Goal: Information Seeking & Learning: Learn about a topic

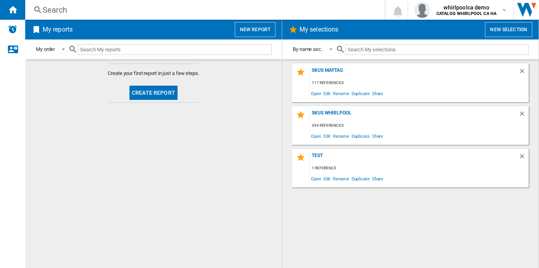
click at [252, 31] on button "New report" at bounding box center [255, 29] width 41 height 15
click at [173, 11] on div "Search" at bounding box center [203, 9] width 321 height 11
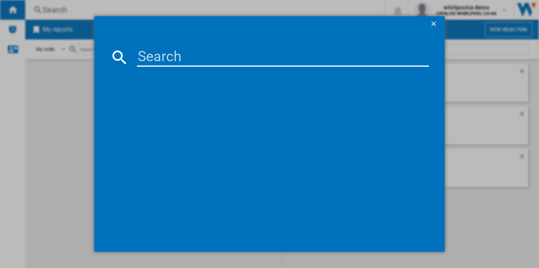
click at [231, 58] on input at bounding box center [283, 57] width 292 height 19
paste input "KBSN702MBS"
type input "KBSN702MBS"
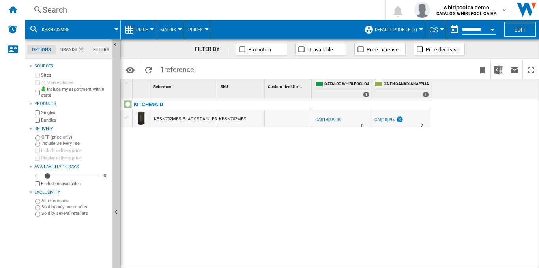
click at [146, 23] on button "Price" at bounding box center [144, 30] width 16 height 20
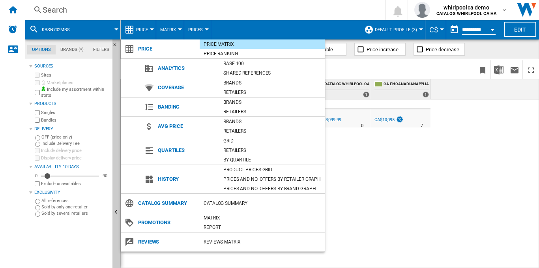
click at [406, 193] on md-backdrop at bounding box center [269, 134] width 539 height 268
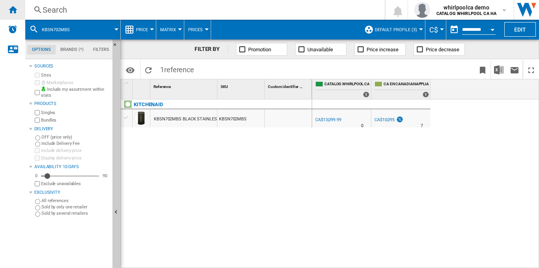
click at [19, 12] on div "Home" at bounding box center [12, 10] width 25 height 20
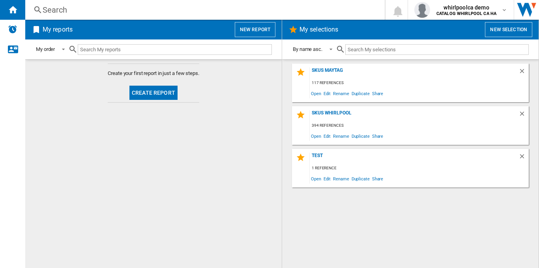
click at [272, 28] on button "New report" at bounding box center [255, 29] width 41 height 15
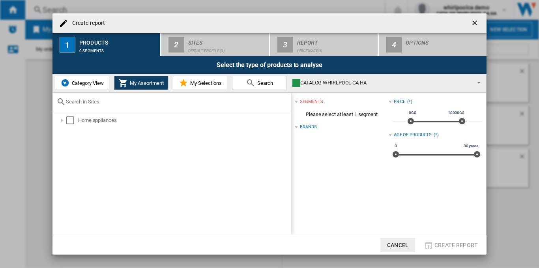
click at [64, 126] on div "Home appliances" at bounding box center [171, 172] width 238 height 123
click at [71, 120] on div "Select" at bounding box center [70, 120] width 8 height 8
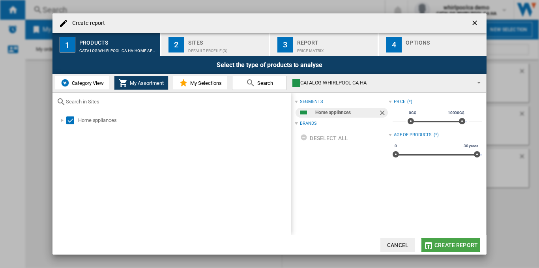
click at [450, 243] on span "Create report" at bounding box center [455, 245] width 43 height 6
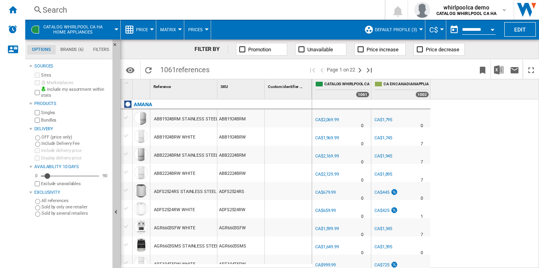
click at [153, 30] on md-menu "Price Price Price Matrix Price Ranking Analytics Base 100 Shared references Cov…" at bounding box center [138, 30] width 35 height 20
click at [149, 27] on button "Price" at bounding box center [144, 30] width 16 height 20
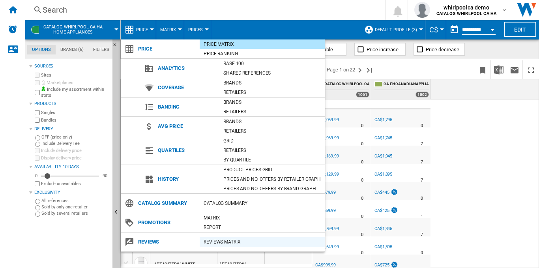
click at [232, 241] on div "REVIEWS Matrix" at bounding box center [262, 242] width 125 height 8
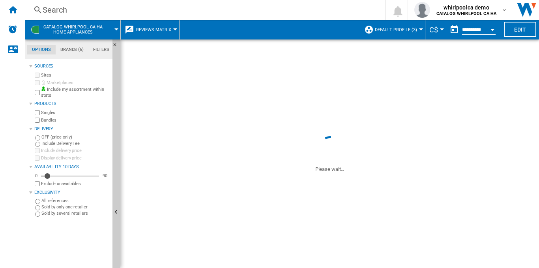
click at [77, 9] on div "Search" at bounding box center [203, 9] width 321 height 11
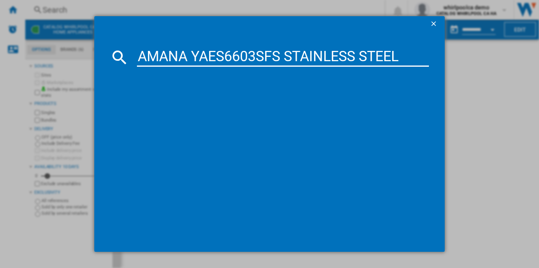
type input "AMANA YAES6603SFS STAINLESS STEEL"
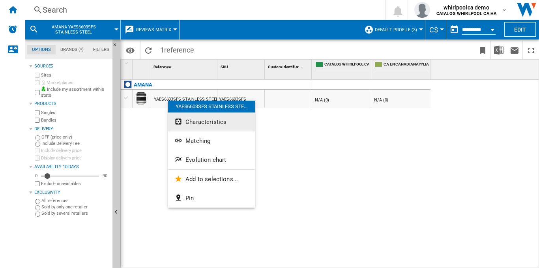
click at [197, 125] on span "Characteristics" at bounding box center [205, 121] width 41 height 7
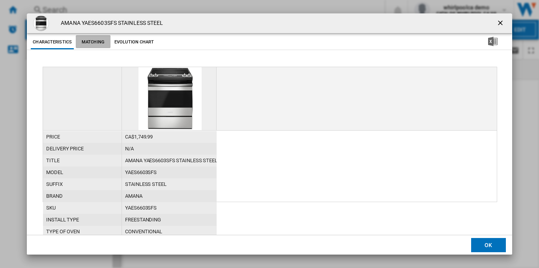
click at [93, 42] on button "Matching" at bounding box center [93, 42] width 35 height 14
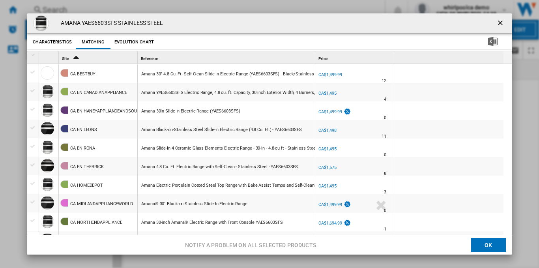
click at [330, 93] on div "CA$1,495" at bounding box center [327, 93] width 18 height 5
click at [498, 21] on ng-md-icon "getI18NText('BUTTONS.CLOSE_DIALOG')" at bounding box center [500, 23] width 9 height 9
